Goal: Task Accomplishment & Management: Use online tool/utility

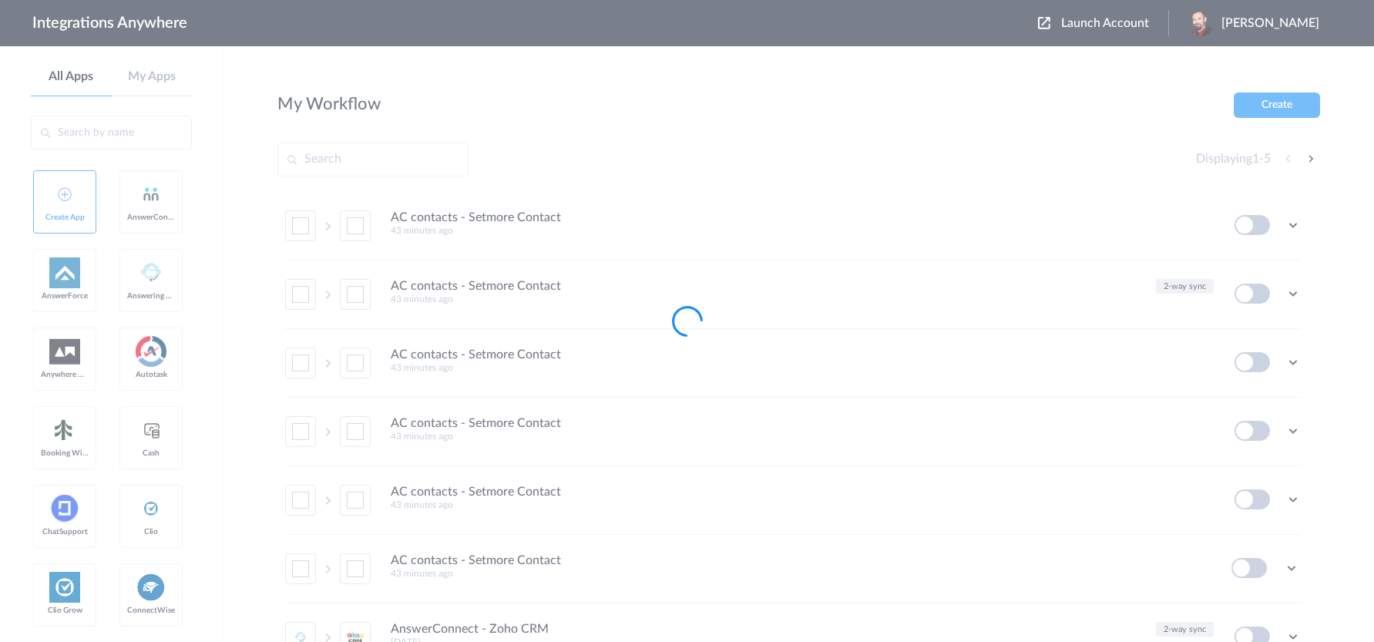
click at [1126, 22] on div at bounding box center [687, 321] width 1374 height 642
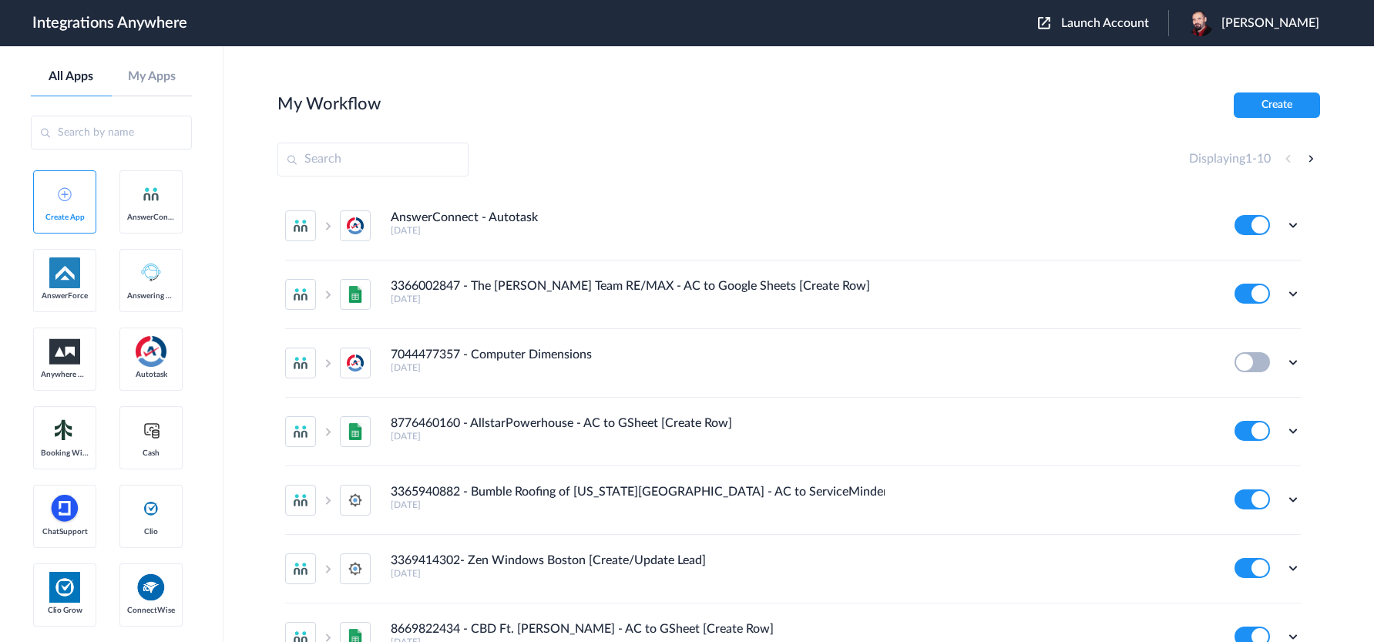
click at [1126, 23] on span "Launch Account" at bounding box center [1105, 23] width 88 height 12
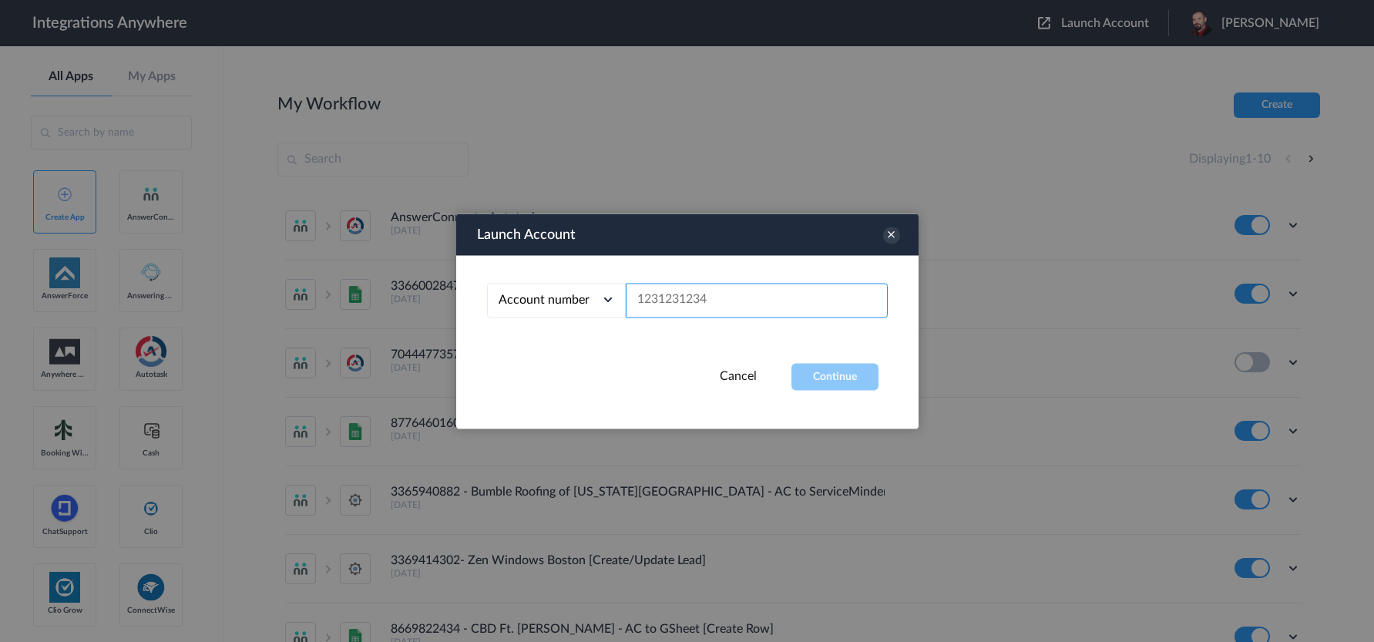
paste input "8668140672"
type input "8668140672"
click at [831, 373] on button "Continue" at bounding box center [834, 376] width 87 height 27
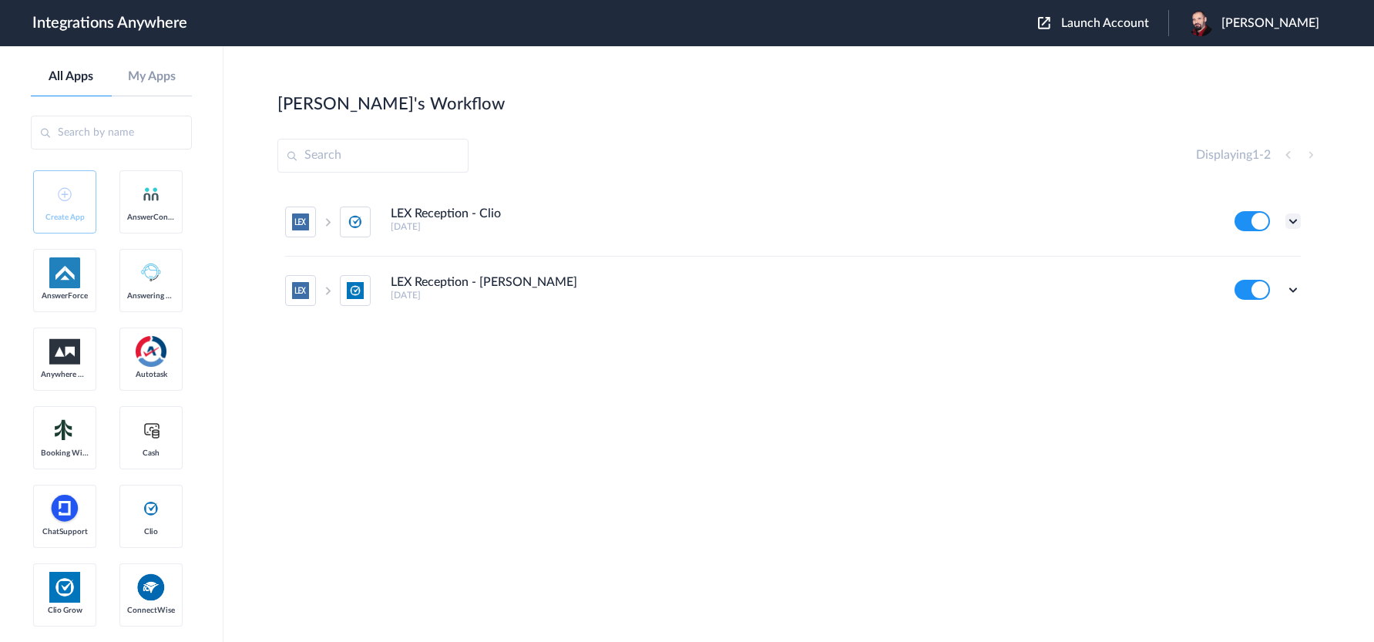
click at [1298, 217] on icon at bounding box center [1292, 220] width 15 height 15
click at [1244, 258] on link "Edit" at bounding box center [1230, 256] width 37 height 11
click at [1292, 223] on icon at bounding box center [1292, 220] width 15 height 15
click at [1238, 254] on link "Edit" at bounding box center [1230, 256] width 37 height 11
click at [1295, 290] on icon at bounding box center [1292, 289] width 15 height 15
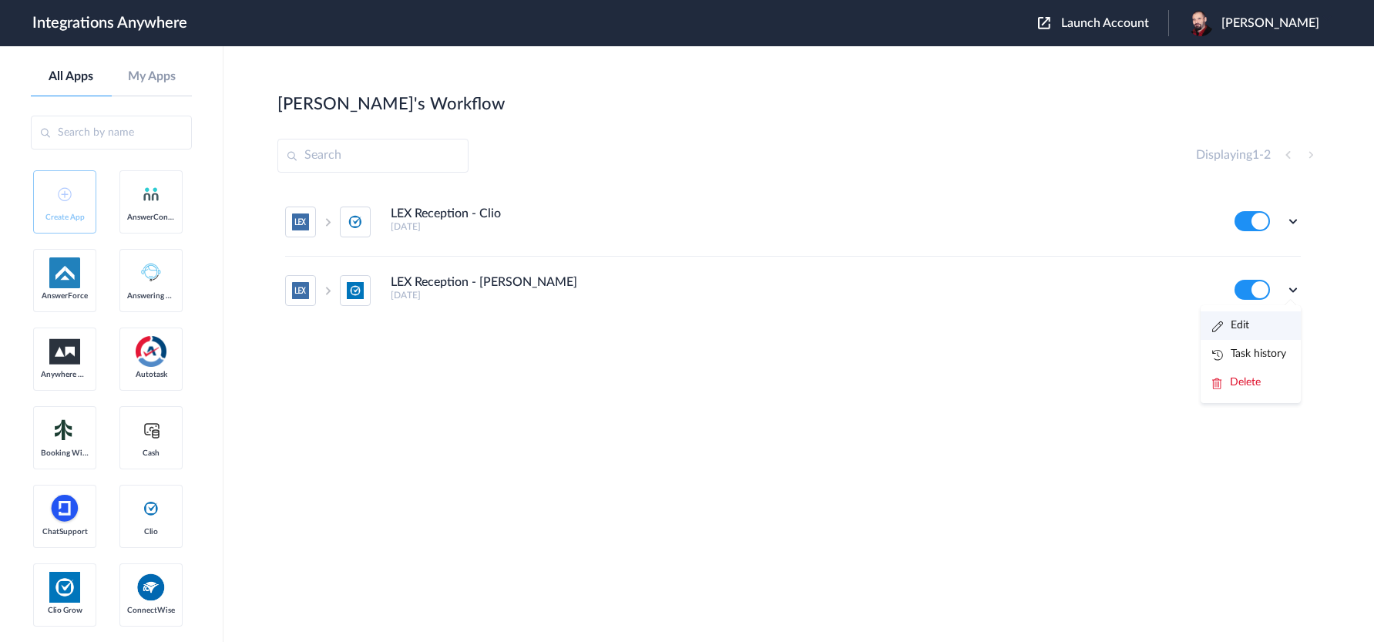
click at [1253, 326] on li "Edit" at bounding box center [1251, 325] width 100 height 29
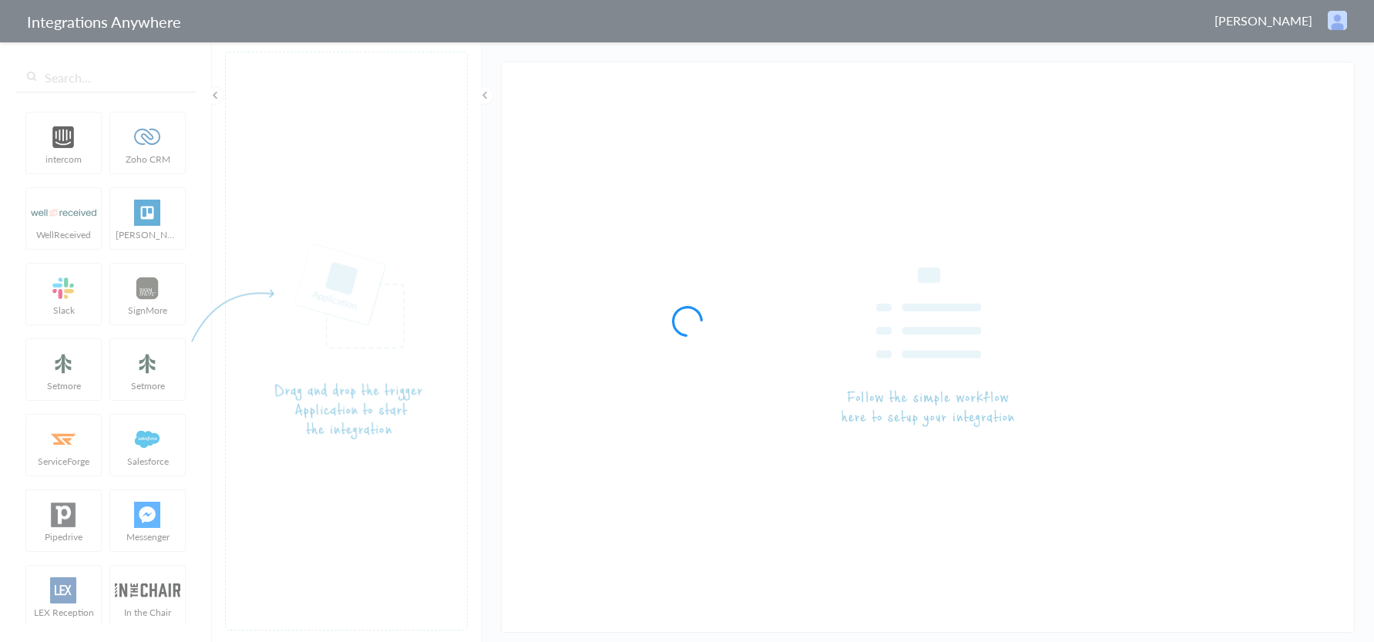
type input "LEX Reception - Clio"
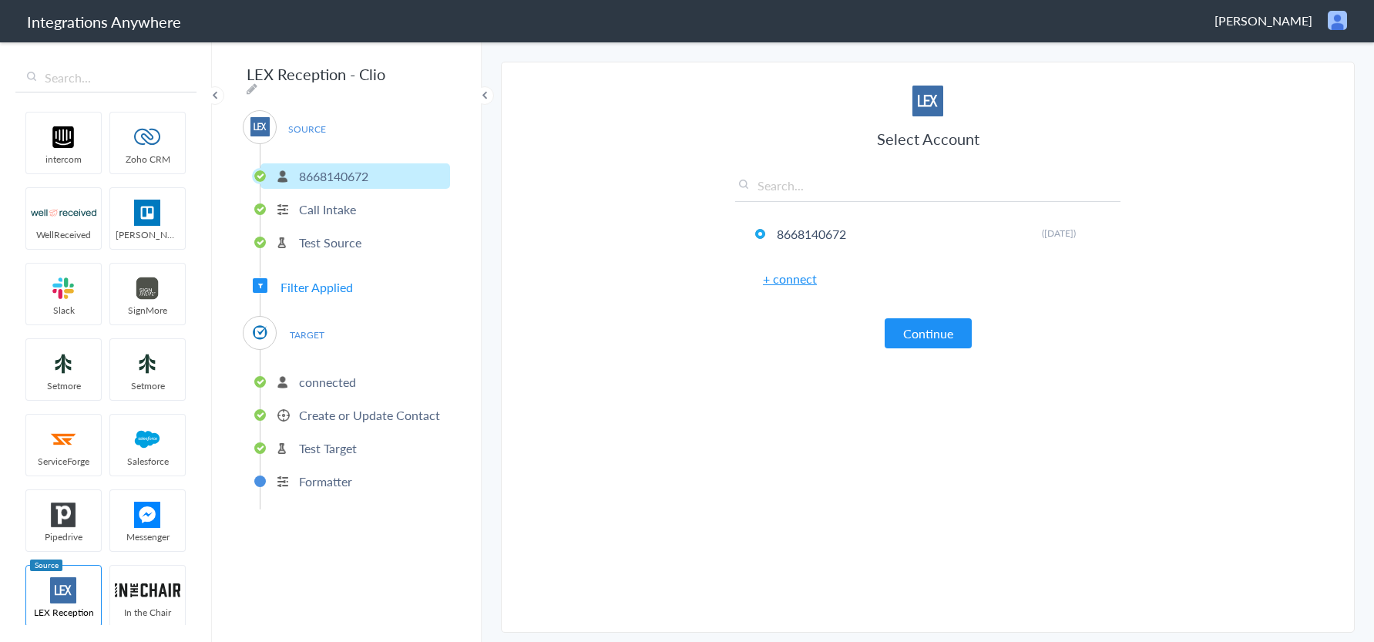
click at [337, 409] on p "Create or Update Contact" at bounding box center [369, 415] width 141 height 18
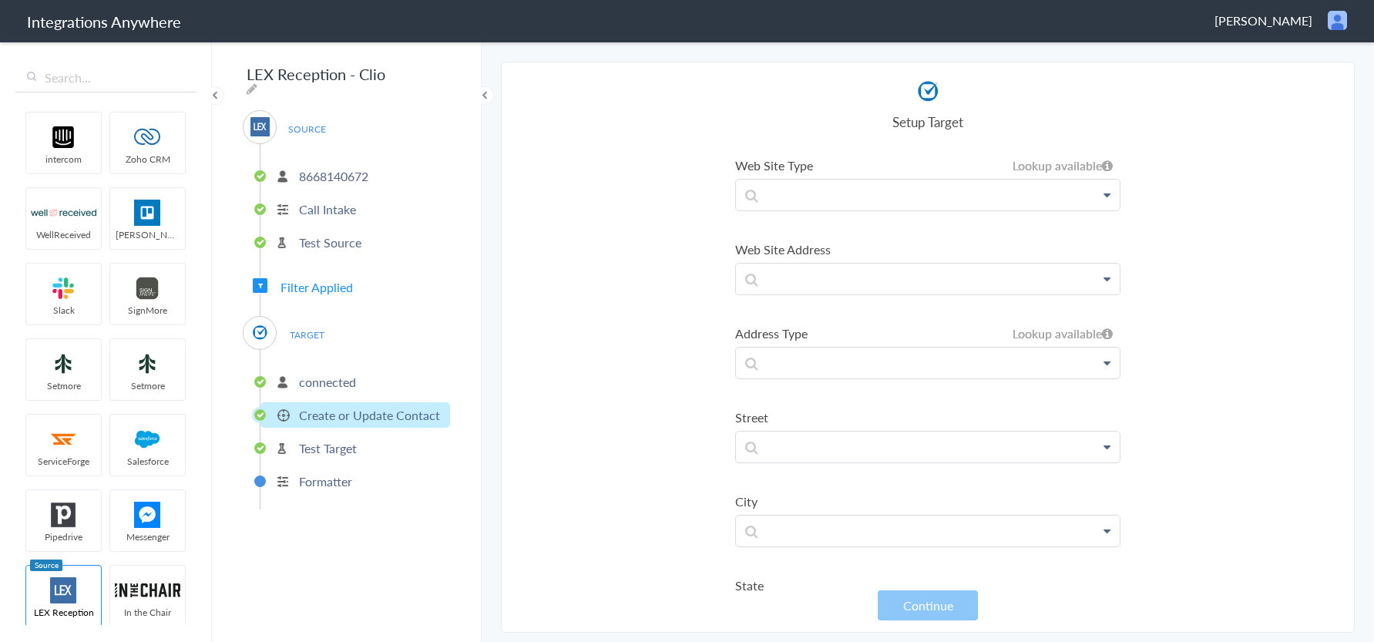
scroll to position [586, 0]
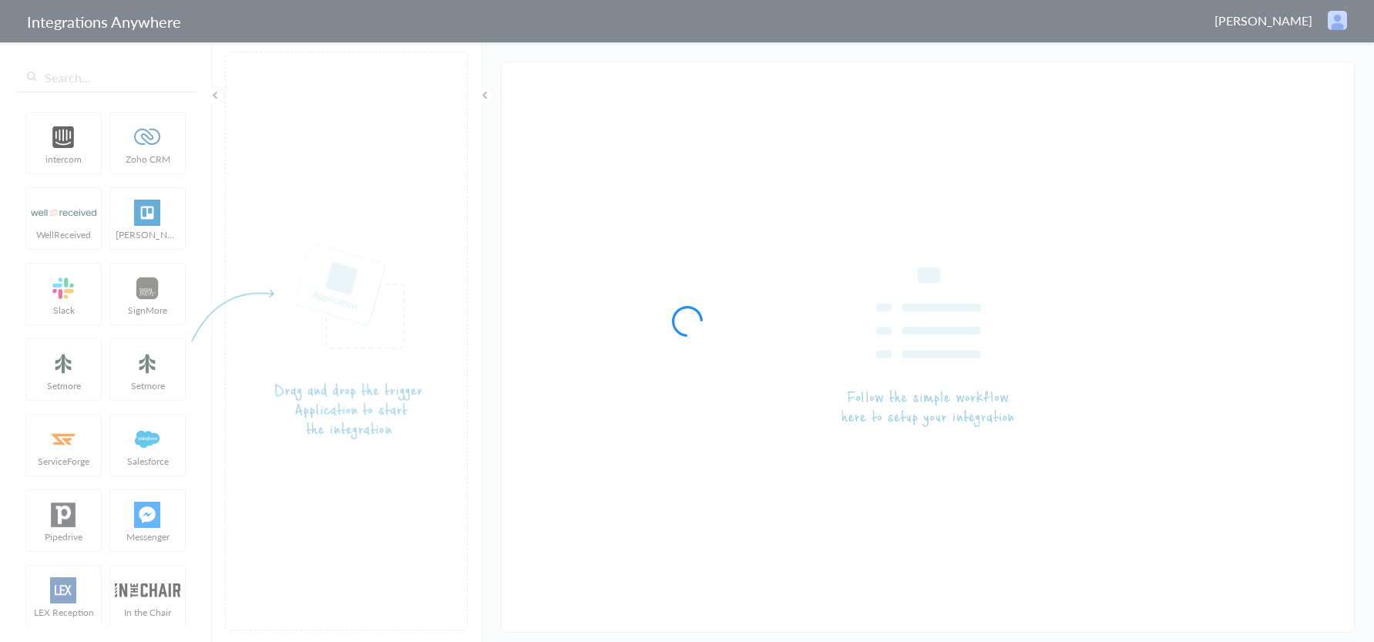
type input "LEX Reception - Clio"
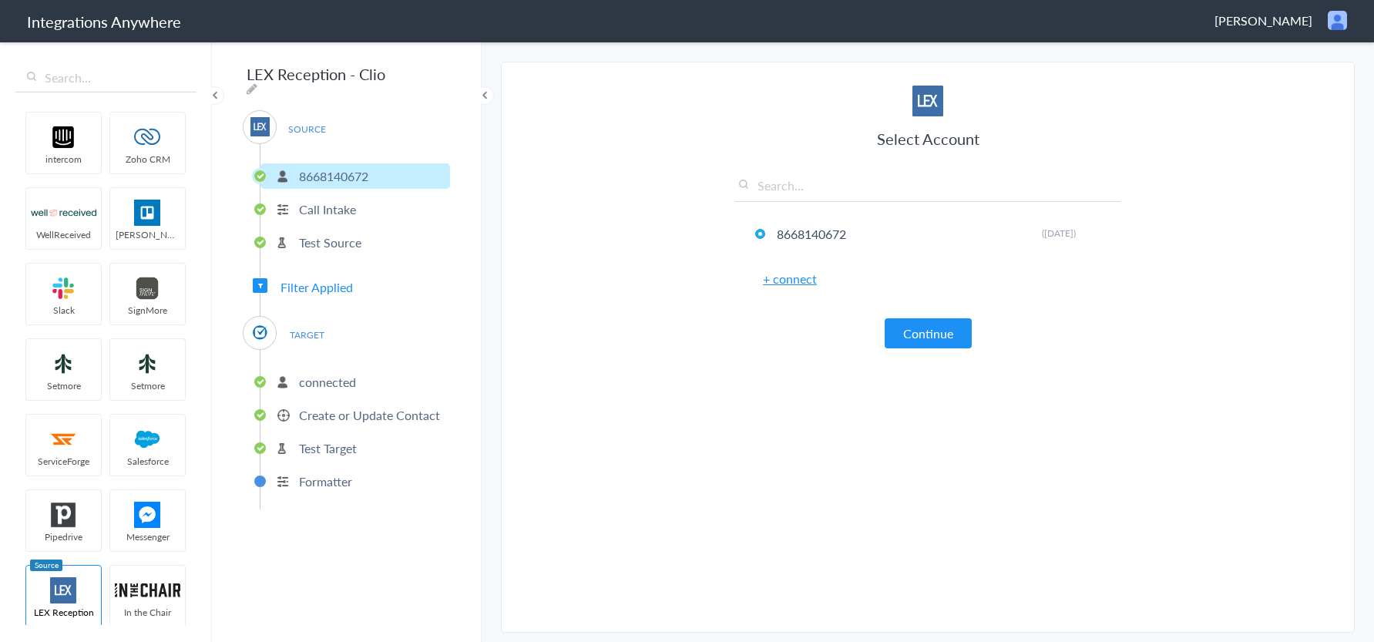
click at [337, 406] on p "Create or Update Contact" at bounding box center [369, 415] width 141 height 18
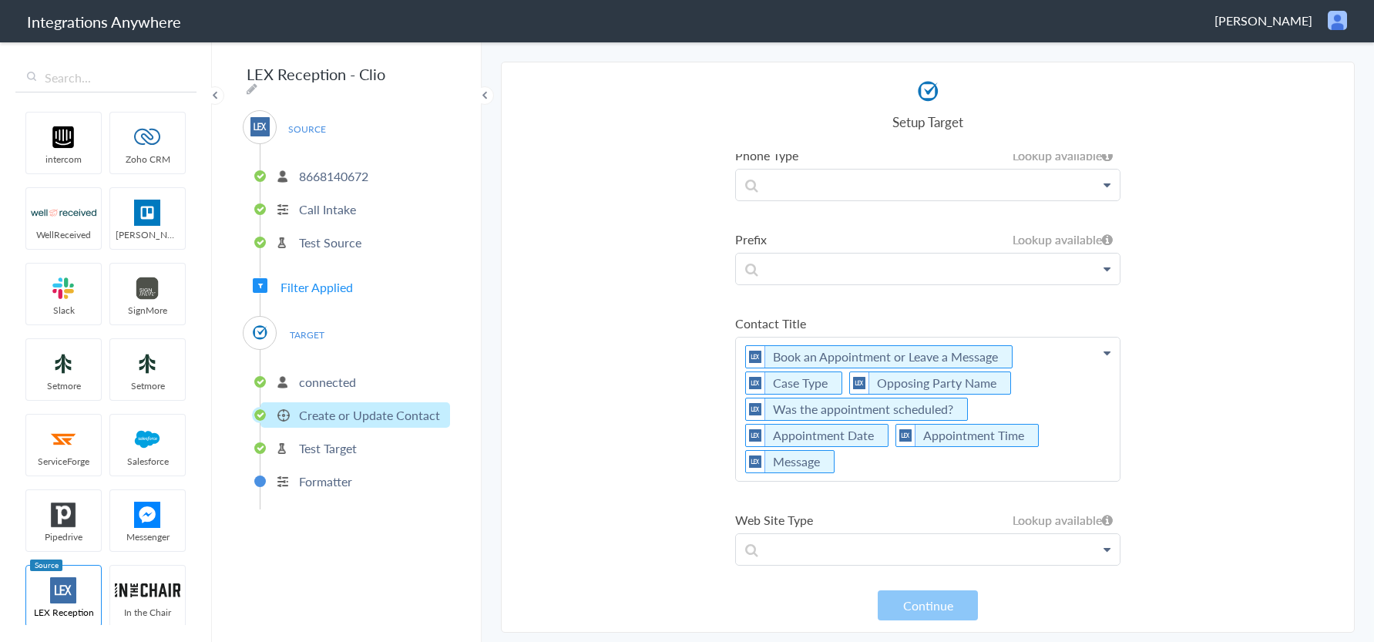
scroll to position [462, 0]
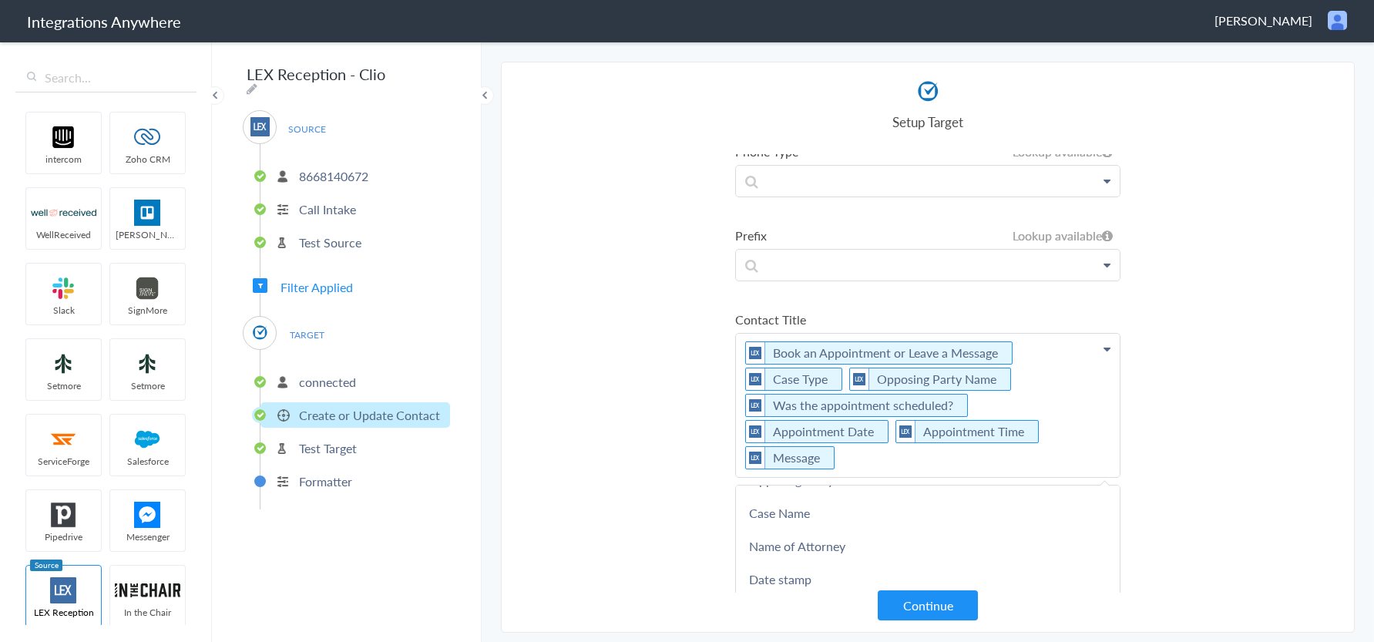
scroll to position [987, 0]
click at [0, 0] on link "Attorney" at bounding box center [0, 0] width 0 height 0
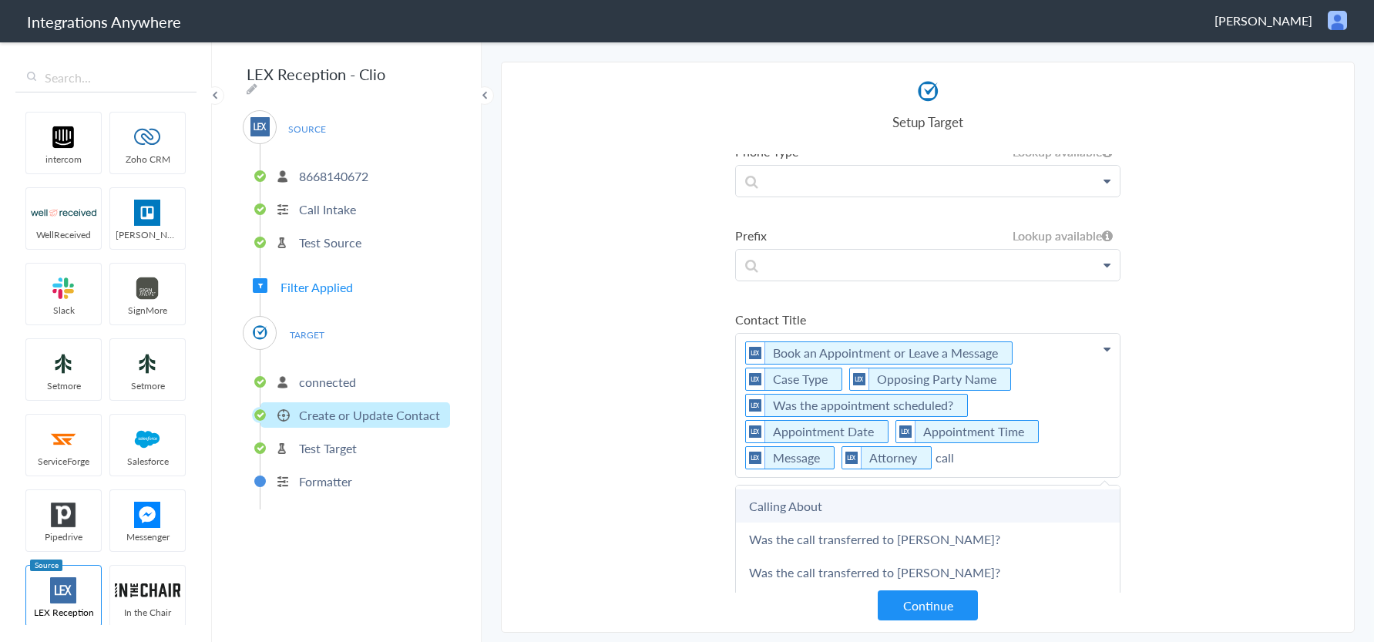
click at [0, 0] on link "Calling About" at bounding box center [0, 0] width 0 height 0
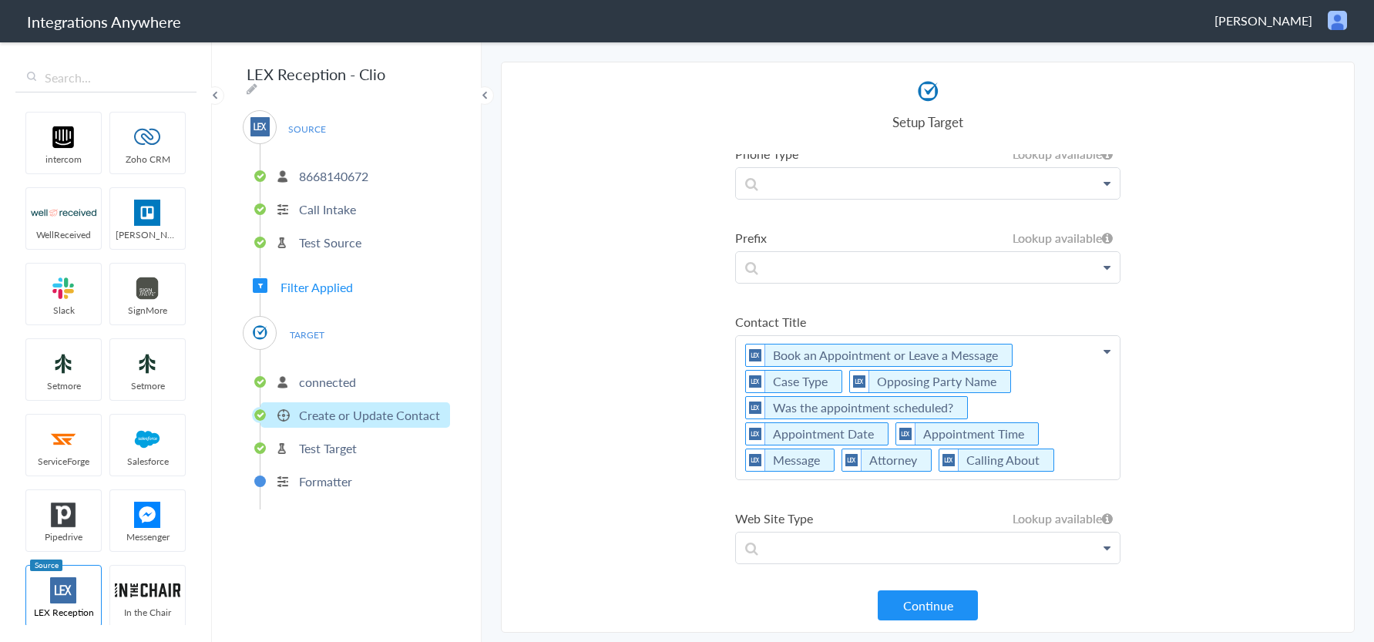
scroll to position [586, 0]
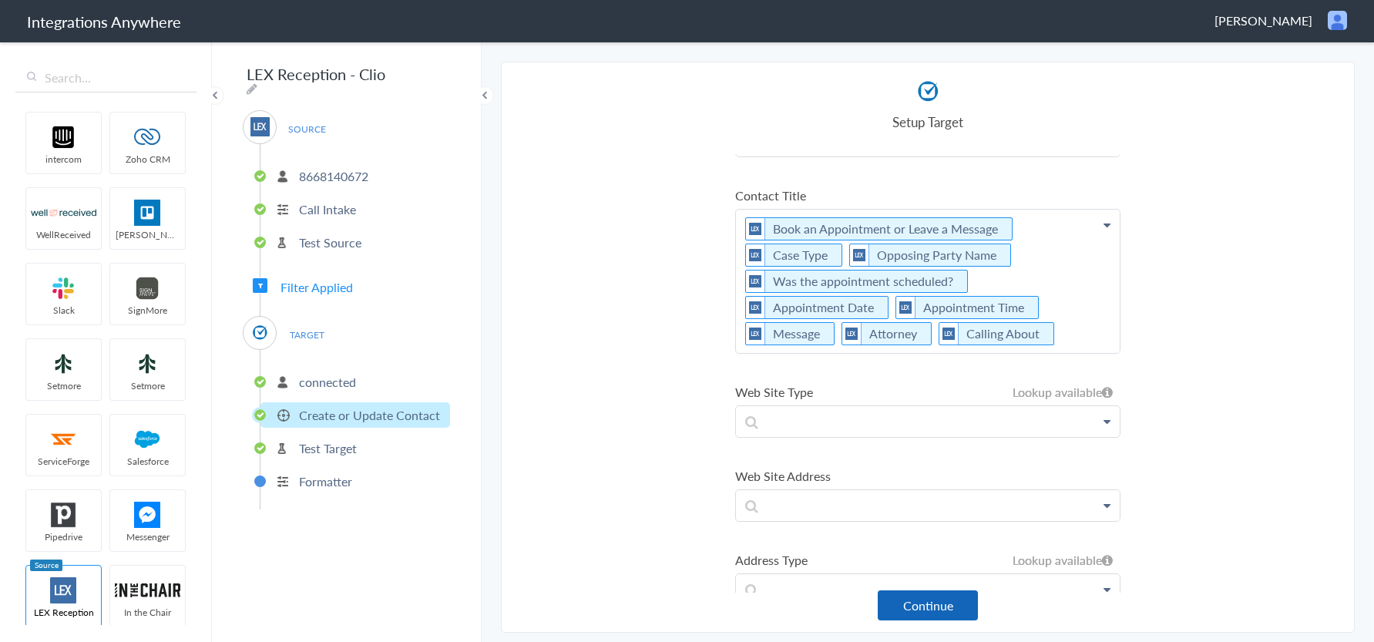
click at [918, 616] on button "Continue" at bounding box center [928, 605] width 100 height 30
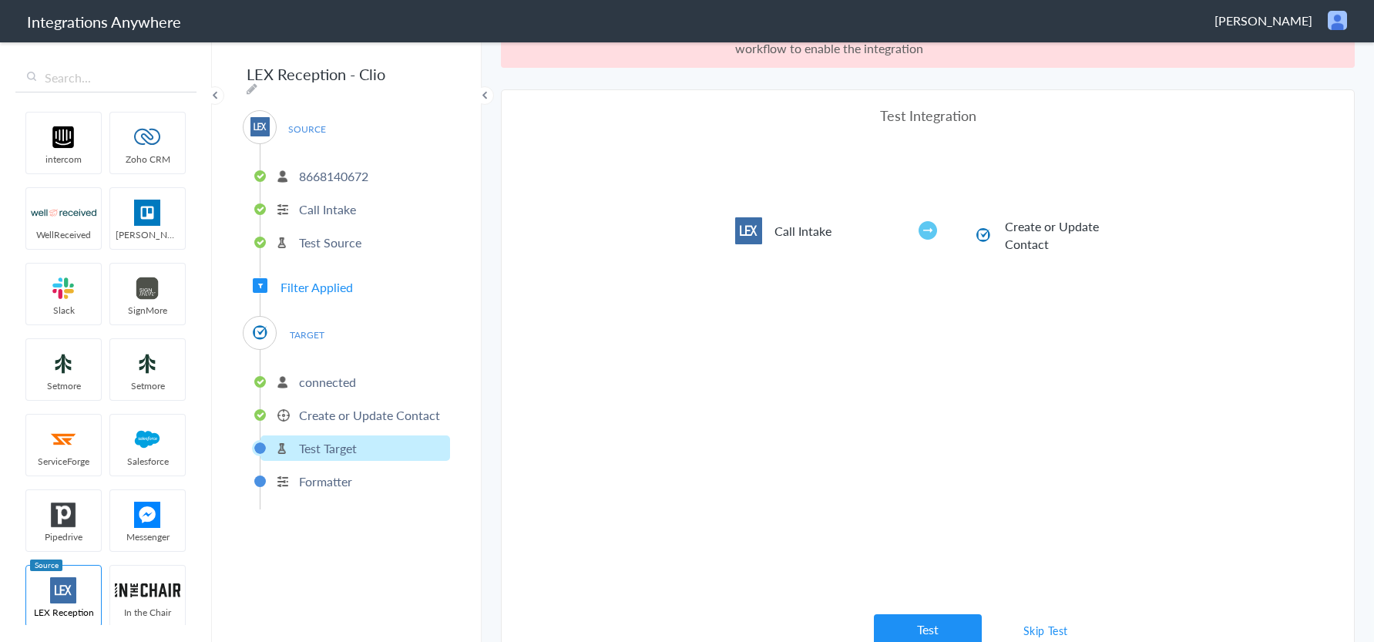
scroll to position [57, 0]
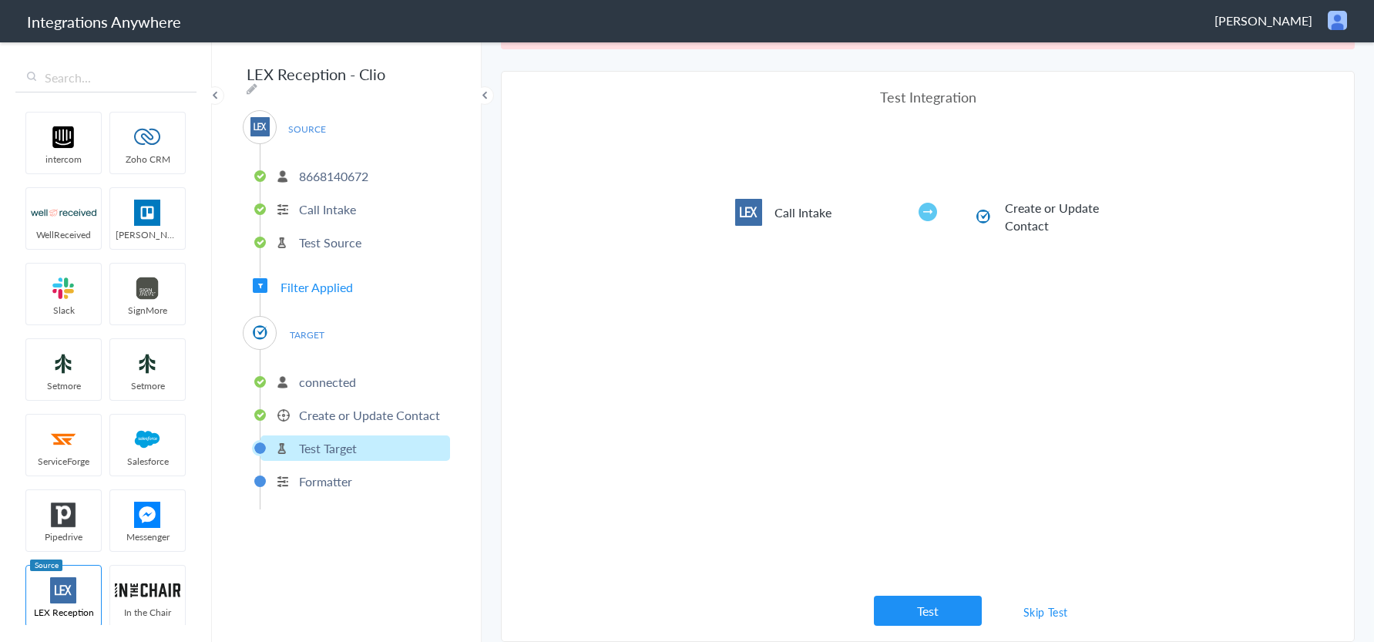
click at [1033, 611] on link "Skip Test" at bounding box center [1046, 612] width 82 height 28
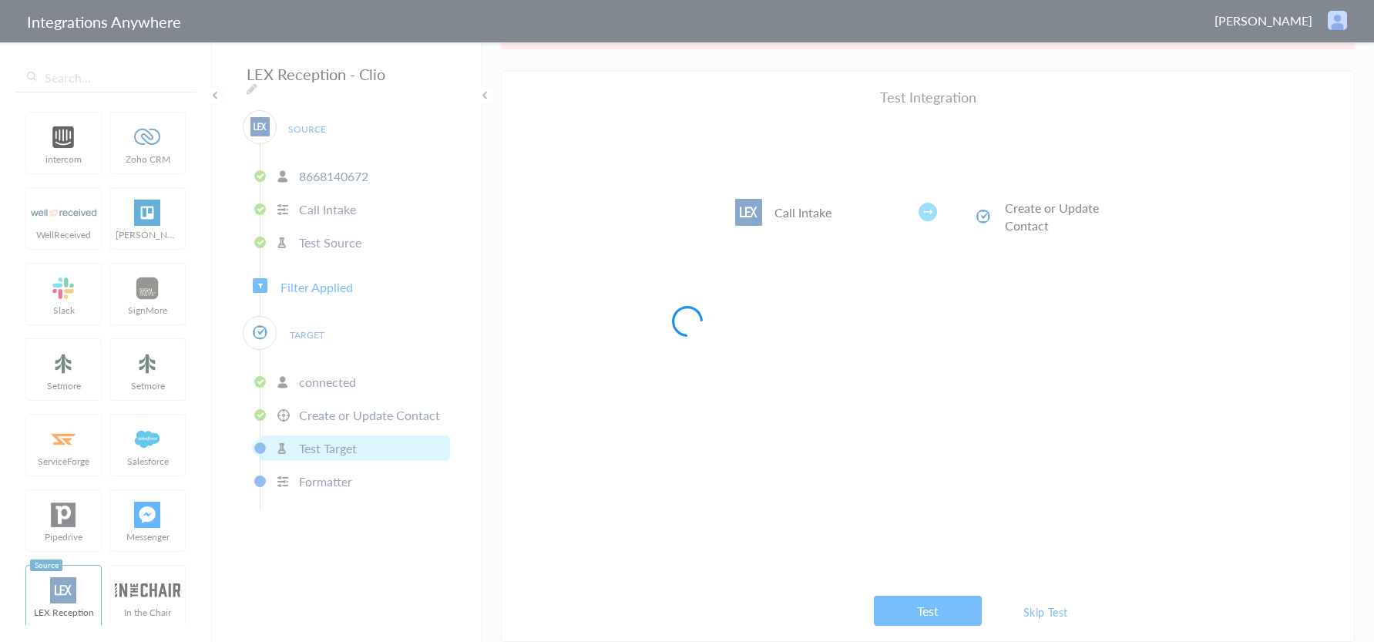
scroll to position [0, 0]
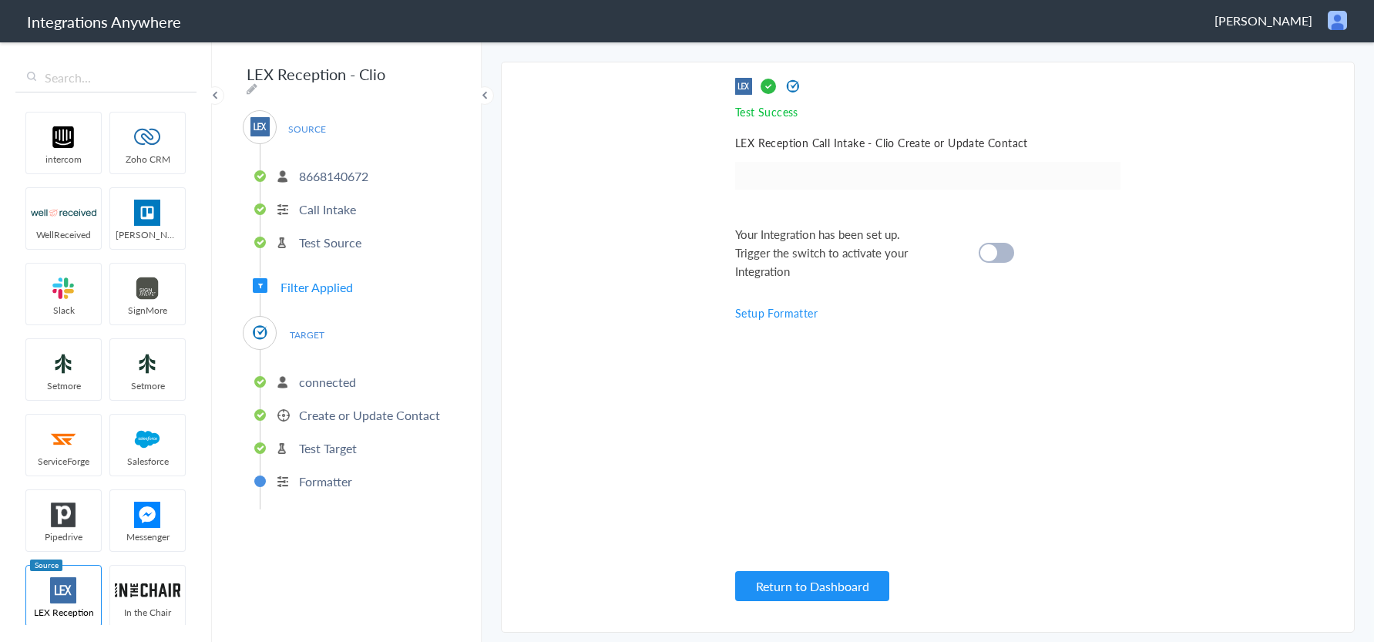
click at [1010, 256] on div at bounding box center [996, 253] width 35 height 20
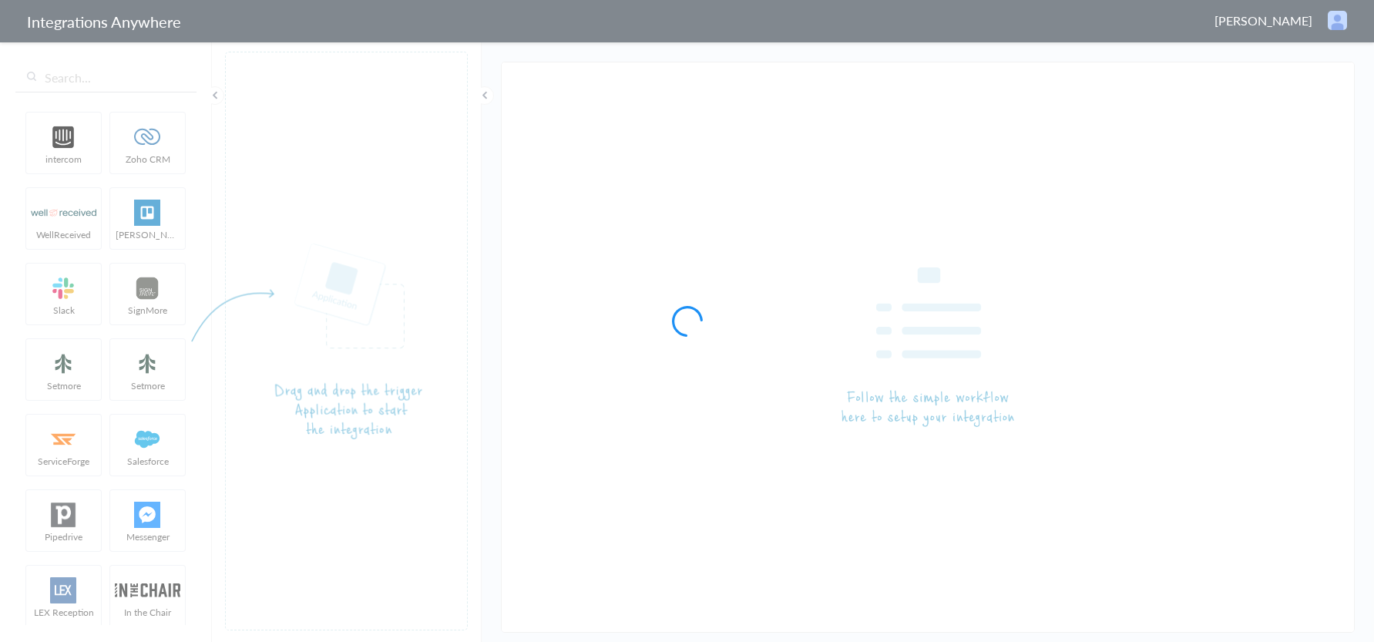
type input "LEX Reception - Clio Grow"
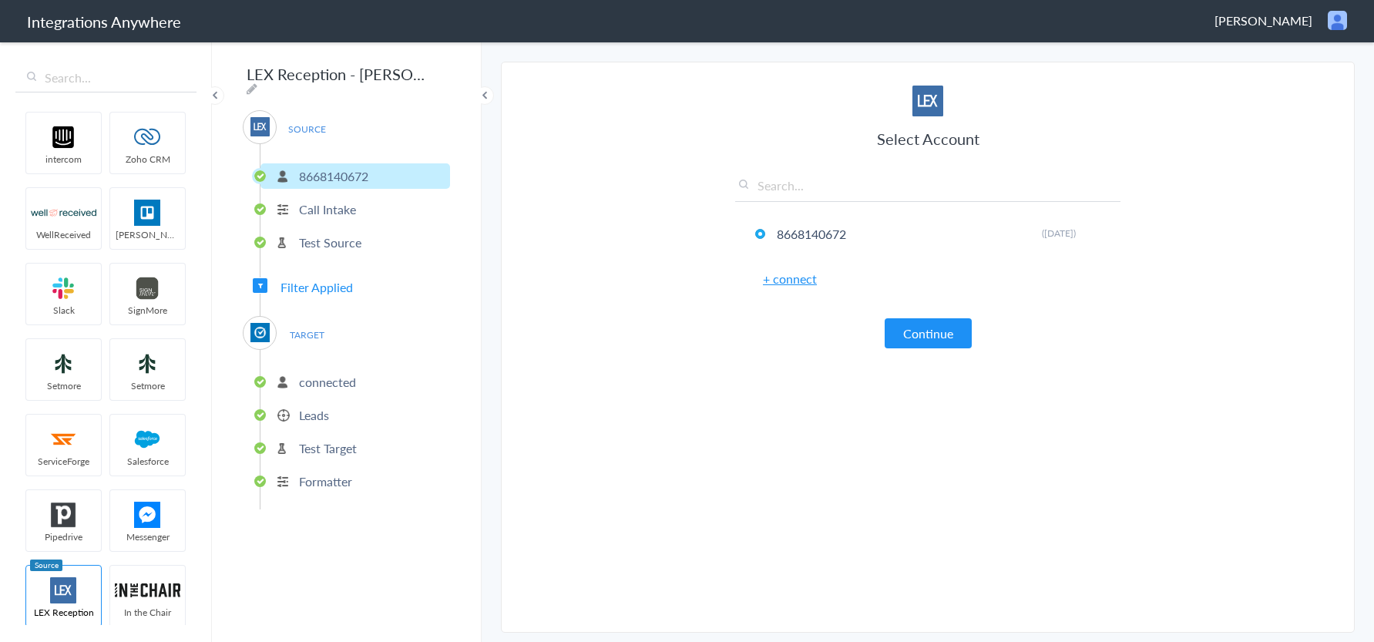
click at [307, 409] on p "Leads" at bounding box center [314, 415] width 30 height 18
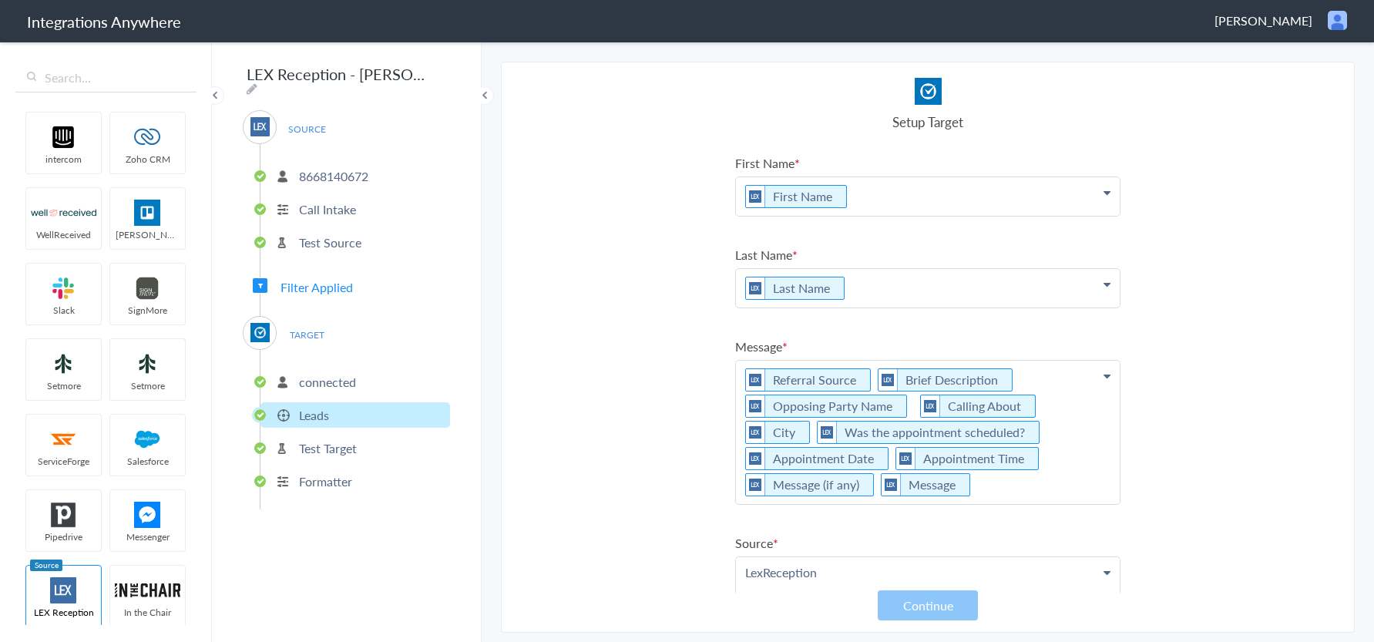
click at [1004, 216] on p "Referral Source Brief Description Opposing Party Name Calling About City Was th…" at bounding box center [928, 196] width 384 height 39
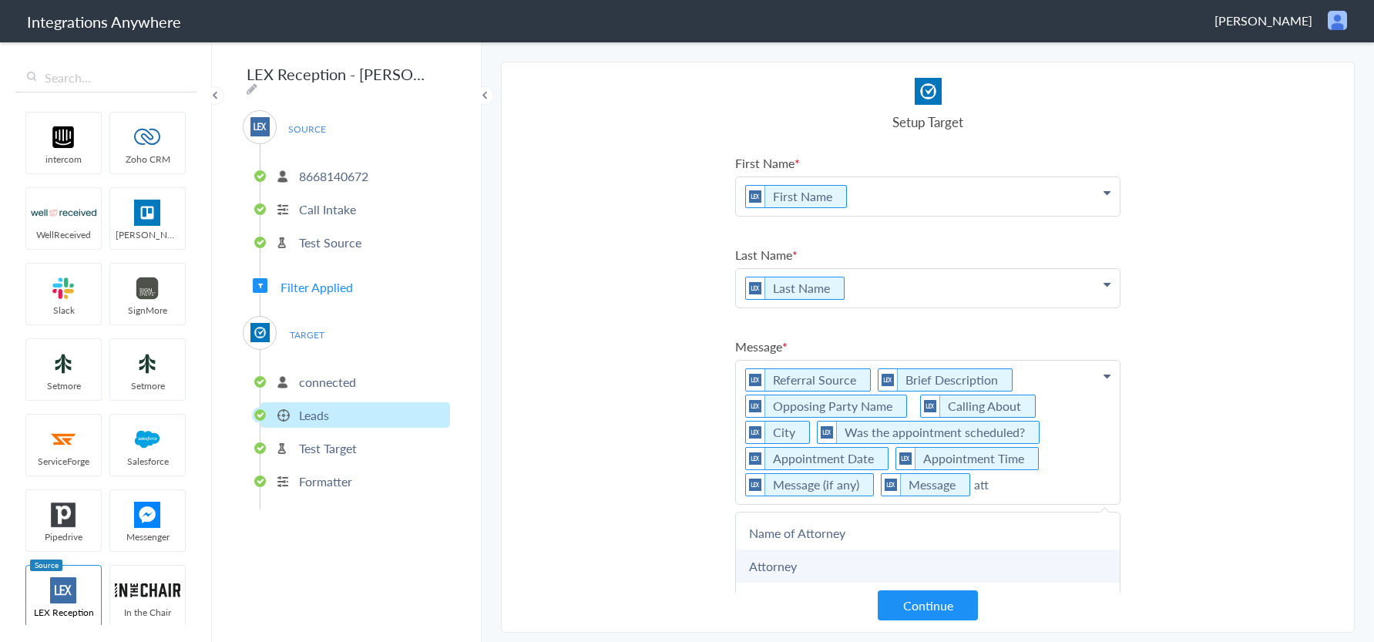
click at [0, 0] on link "Attorney" at bounding box center [0, 0] width 0 height 0
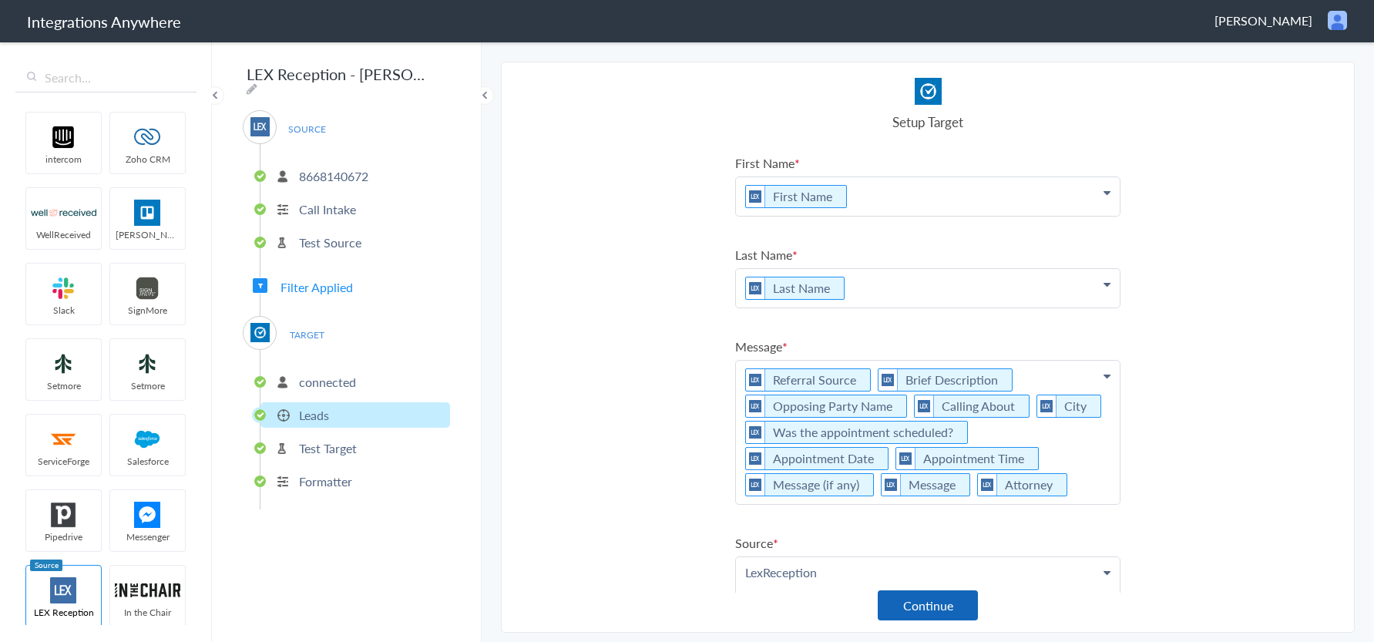
click at [937, 610] on button "Continue" at bounding box center [928, 605] width 100 height 30
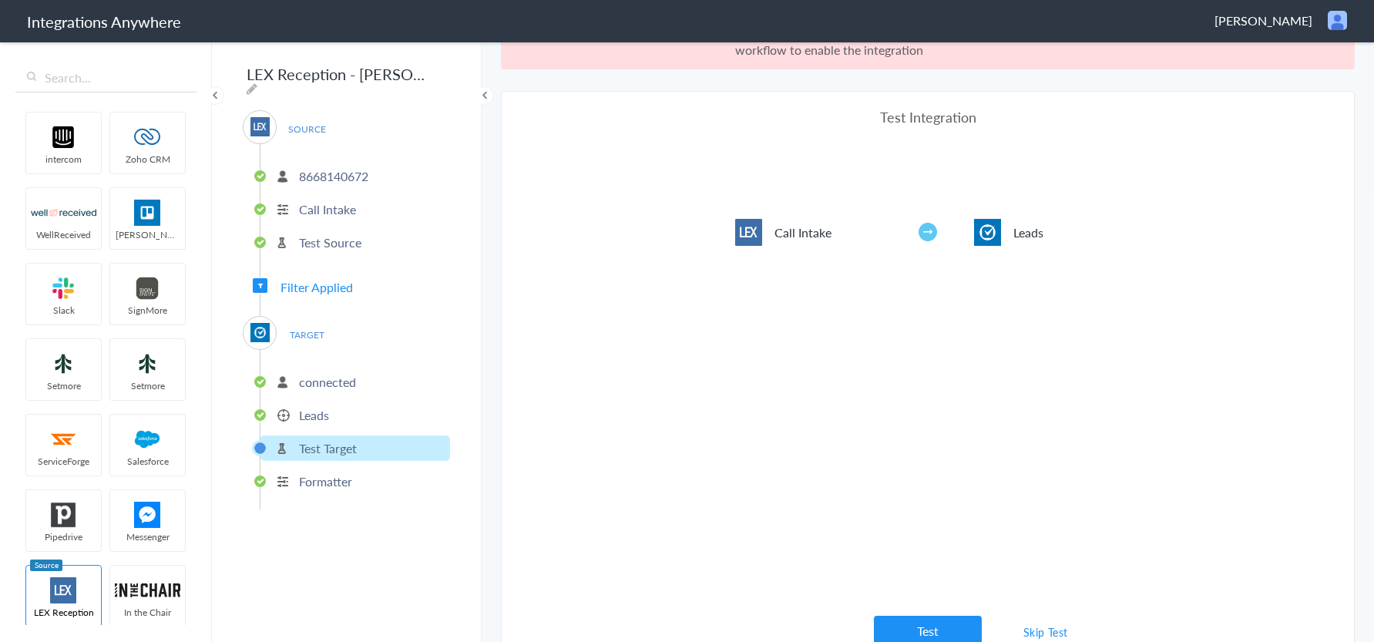
scroll to position [57, 0]
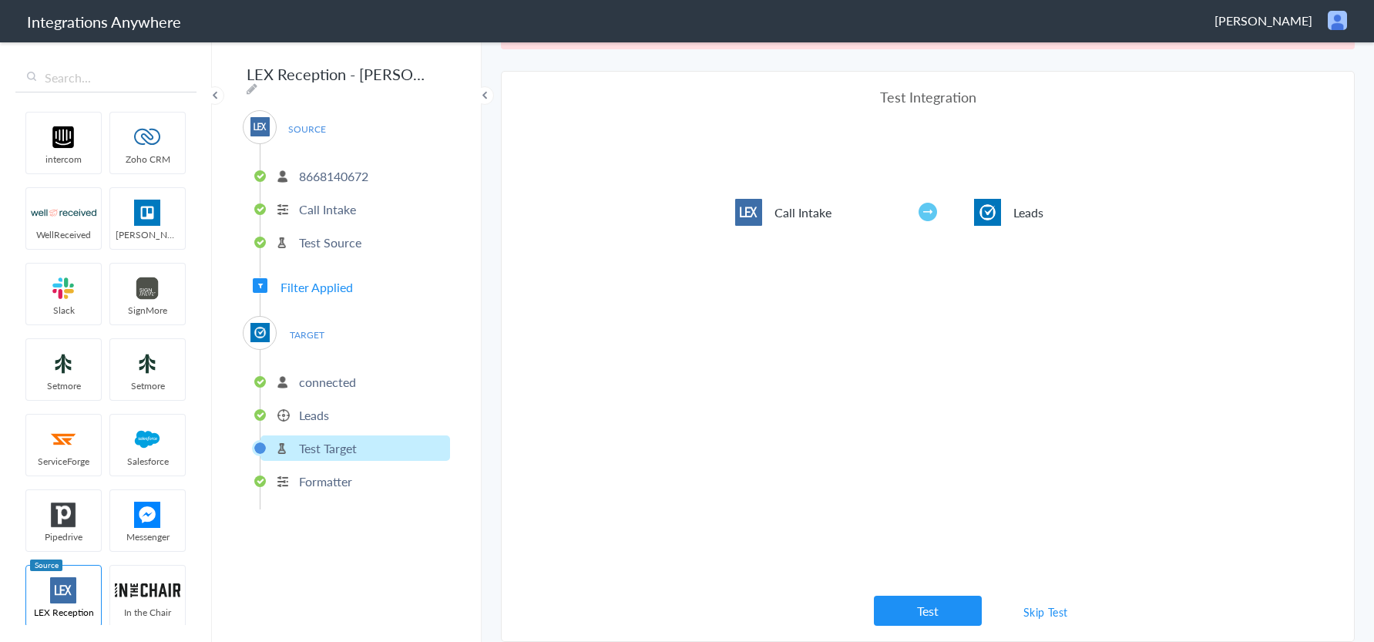
click at [1038, 607] on link "Skip Test" at bounding box center [1046, 612] width 82 height 28
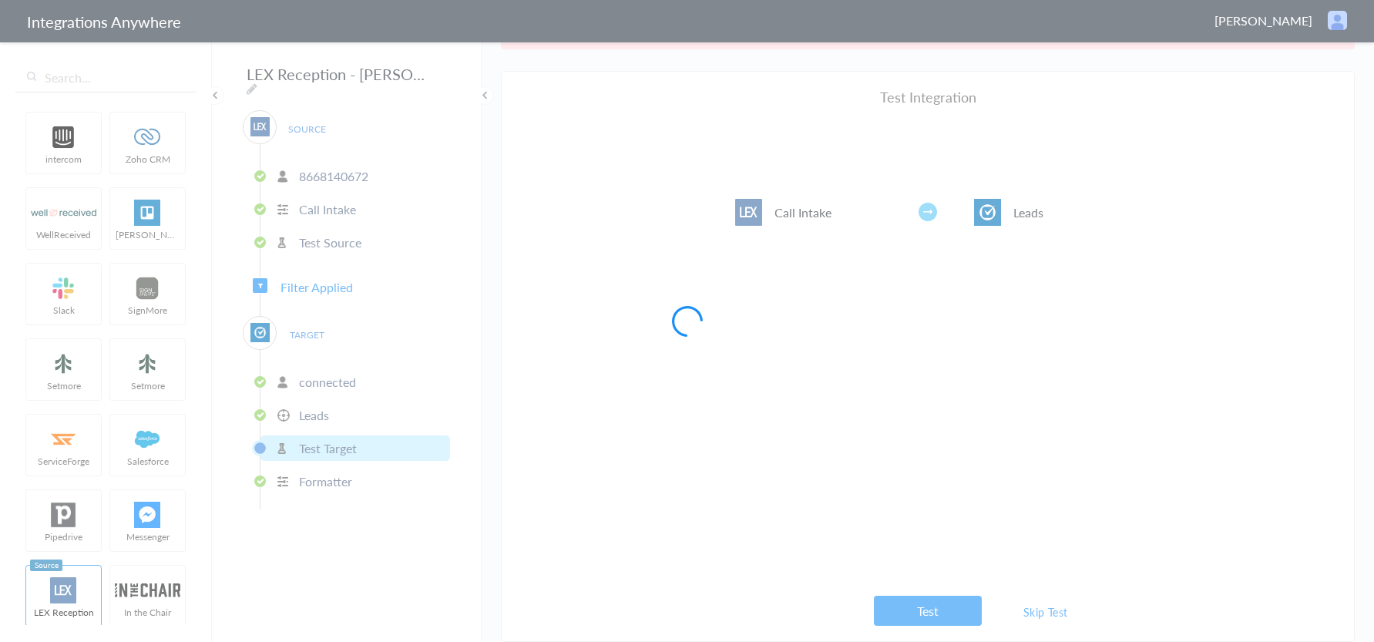
scroll to position [0, 0]
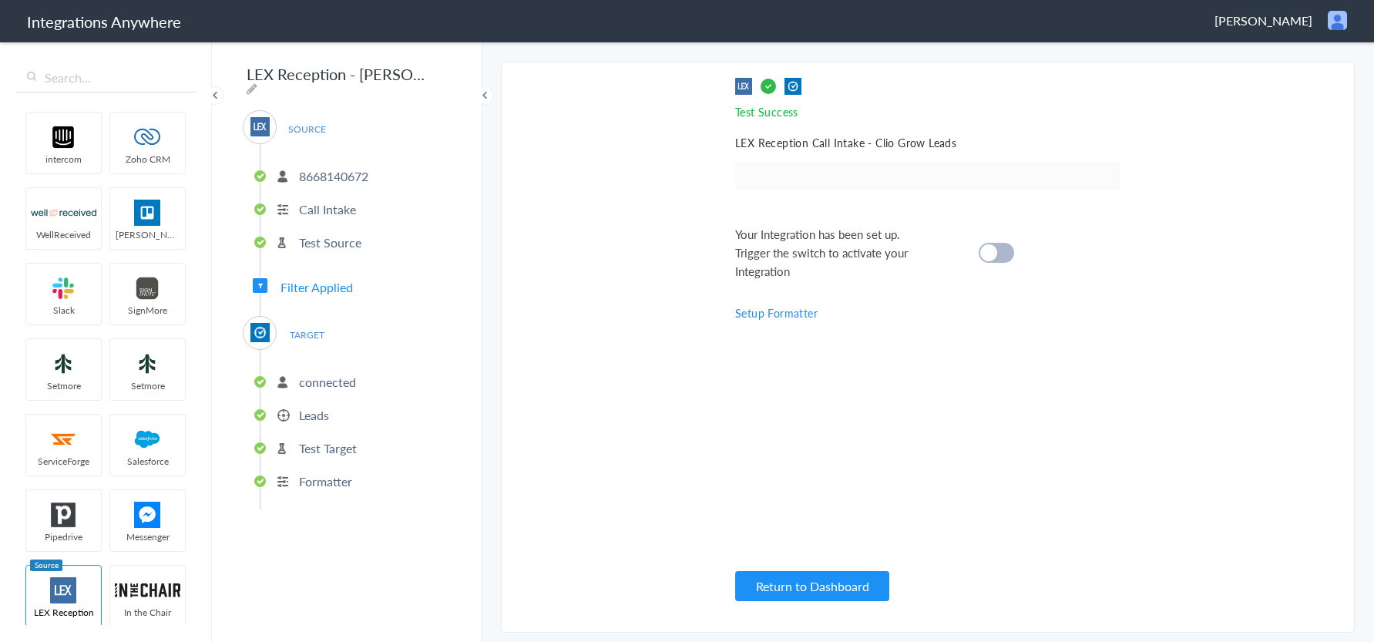
click at [993, 251] on cite at bounding box center [988, 252] width 17 height 17
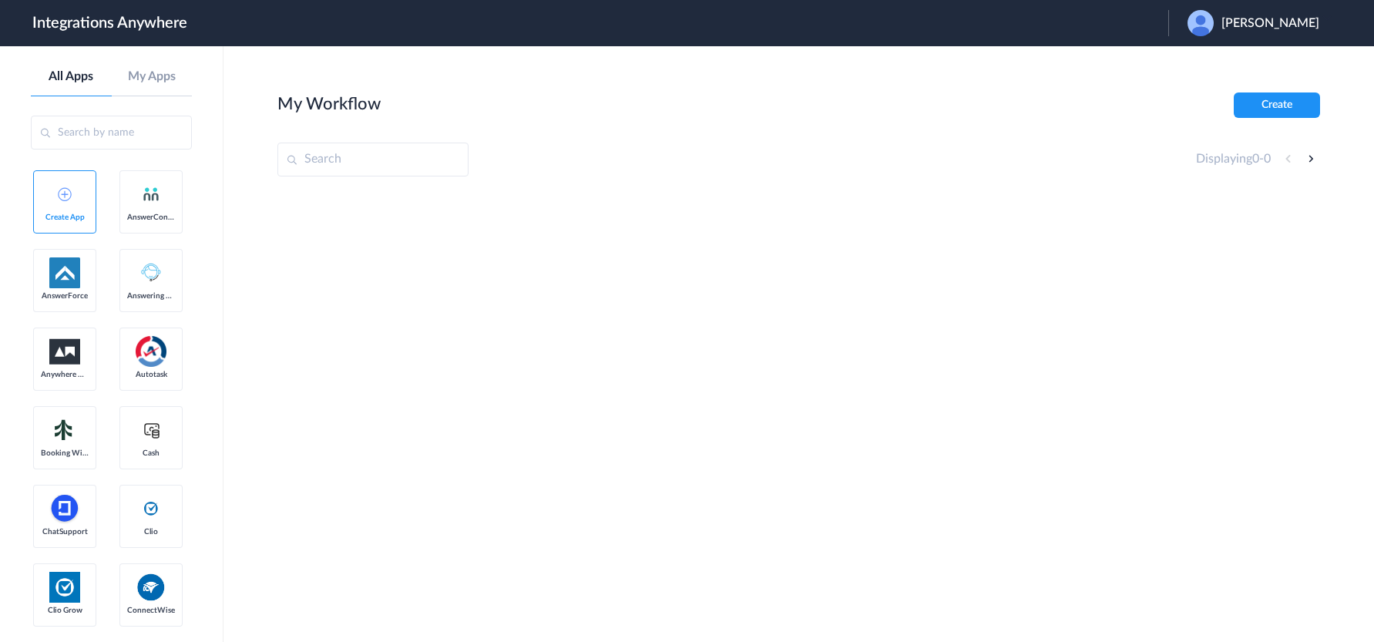
click at [1257, 14] on div "Sara Khosroabadi" at bounding box center [1260, 23] width 147 height 26
click at [1210, 62] on link "Logout" at bounding box center [1196, 62] width 32 height 11
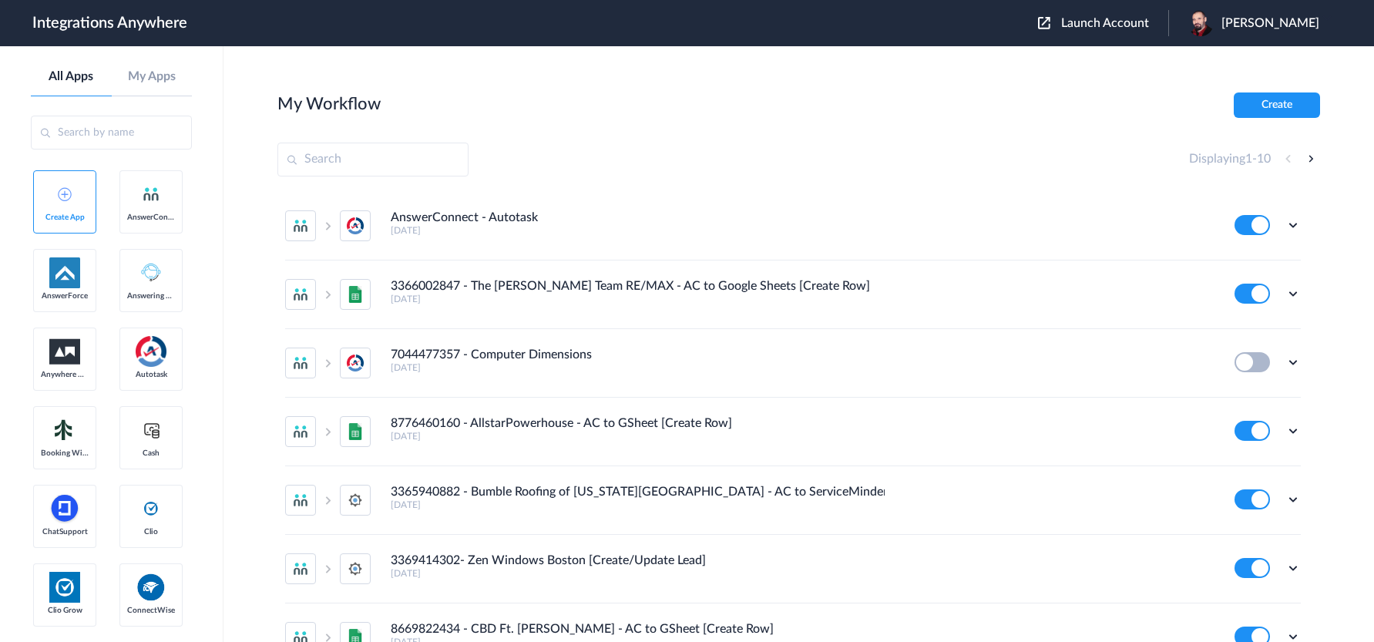
click at [1124, 22] on span "Launch Account" at bounding box center [1105, 23] width 88 height 12
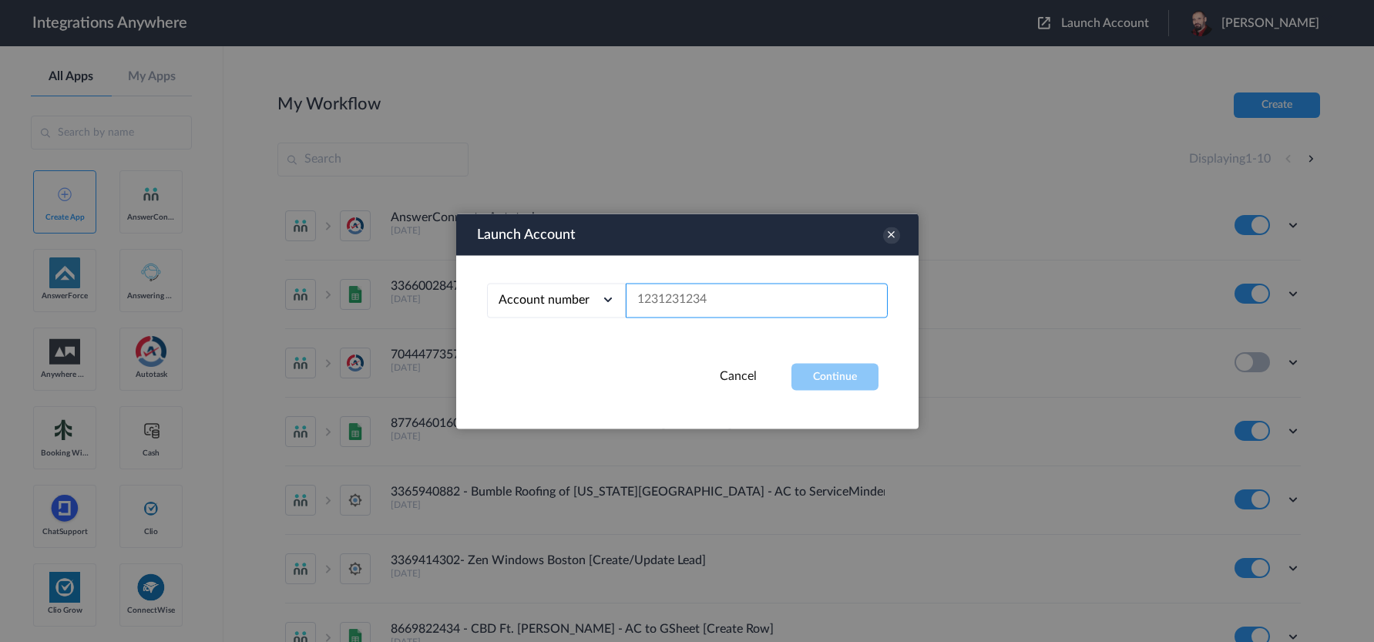
paste input "8668140672"
type input "8668140672"
click at [852, 376] on button "Continue" at bounding box center [834, 376] width 87 height 27
